Goal: Information Seeking & Learning: Learn about a topic

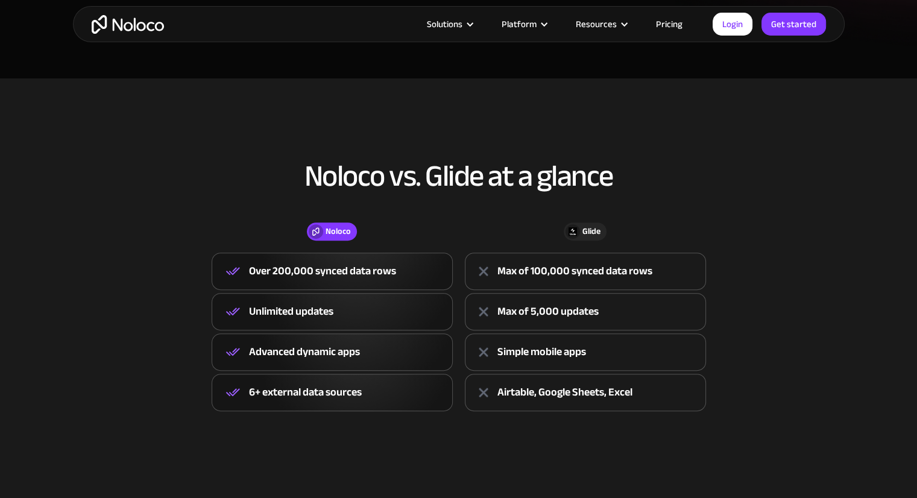
click at [581, 223] on div "Glide" at bounding box center [585, 232] width 43 height 18
click at [583, 228] on div "Glide" at bounding box center [592, 231] width 18 height 13
click at [347, 229] on div "Noloco" at bounding box center [338, 231] width 25 height 13
click at [777, 27] on link "Get started" at bounding box center [794, 24] width 65 height 23
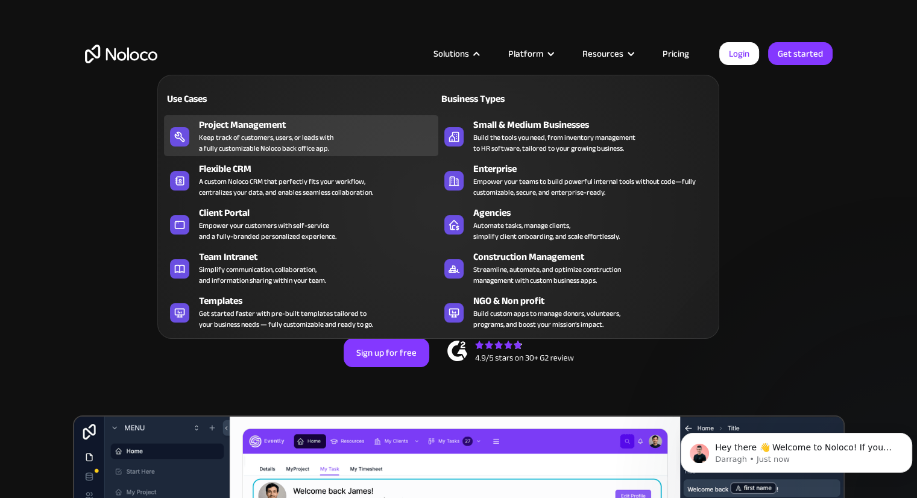
click at [259, 136] on div "Keep track of customers, users, or leads with a fully customizable Noloco back …" at bounding box center [266, 143] width 134 height 22
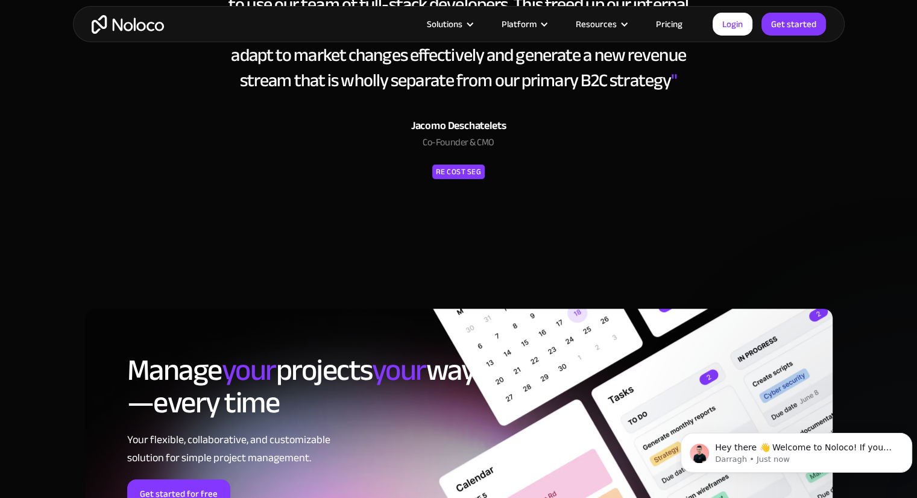
scroll to position [4959, 0]
